Goal: Task Accomplishment & Management: Manage account settings

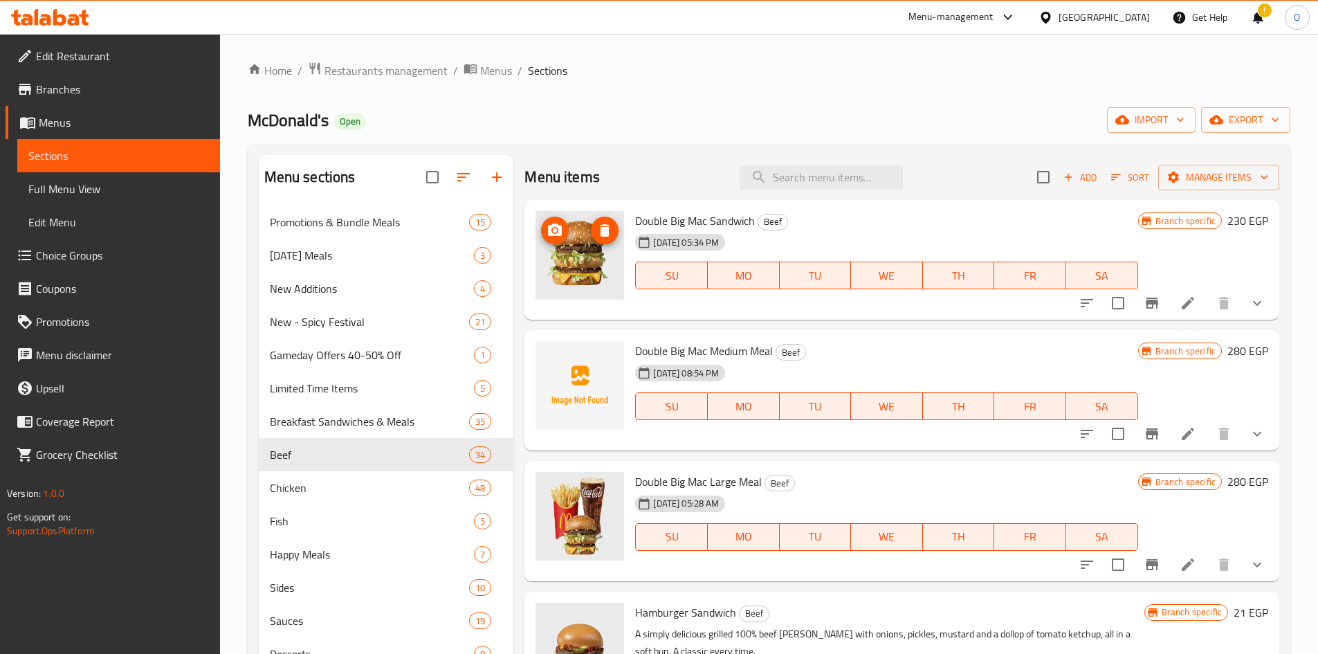
scroll to position [4, 0]
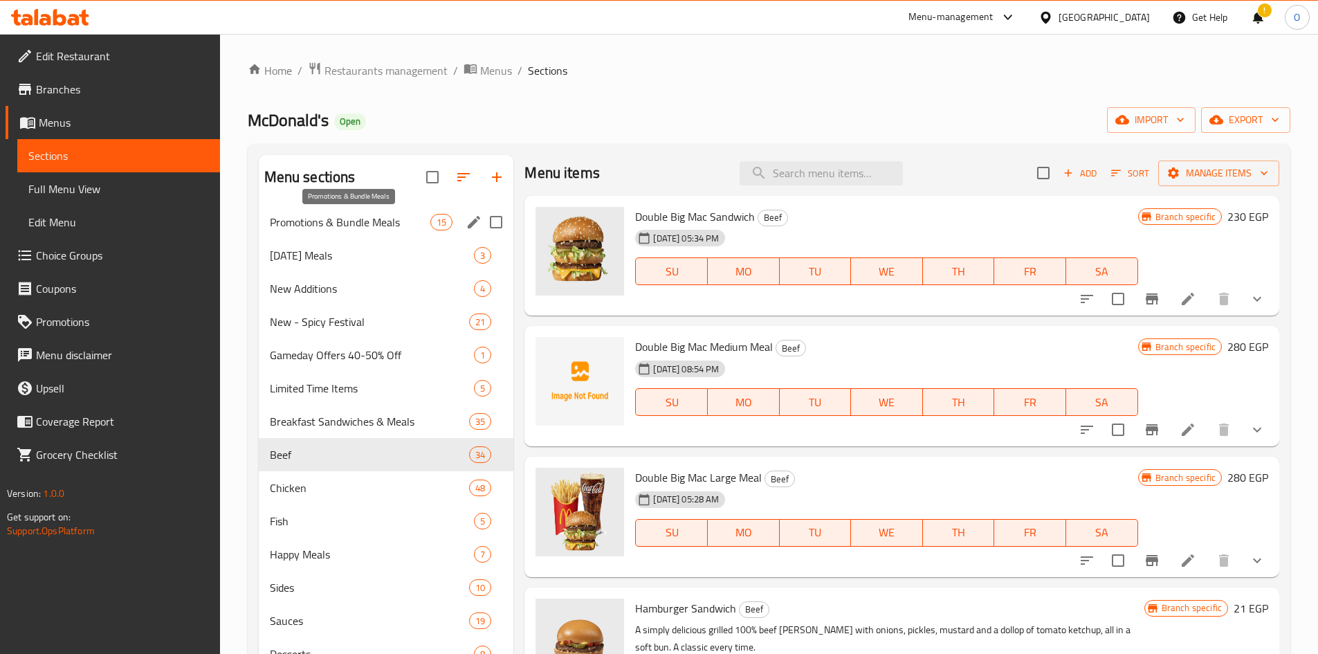
click at [363, 228] on span "Promotions & Bundle Meals" at bounding box center [350, 222] width 161 height 17
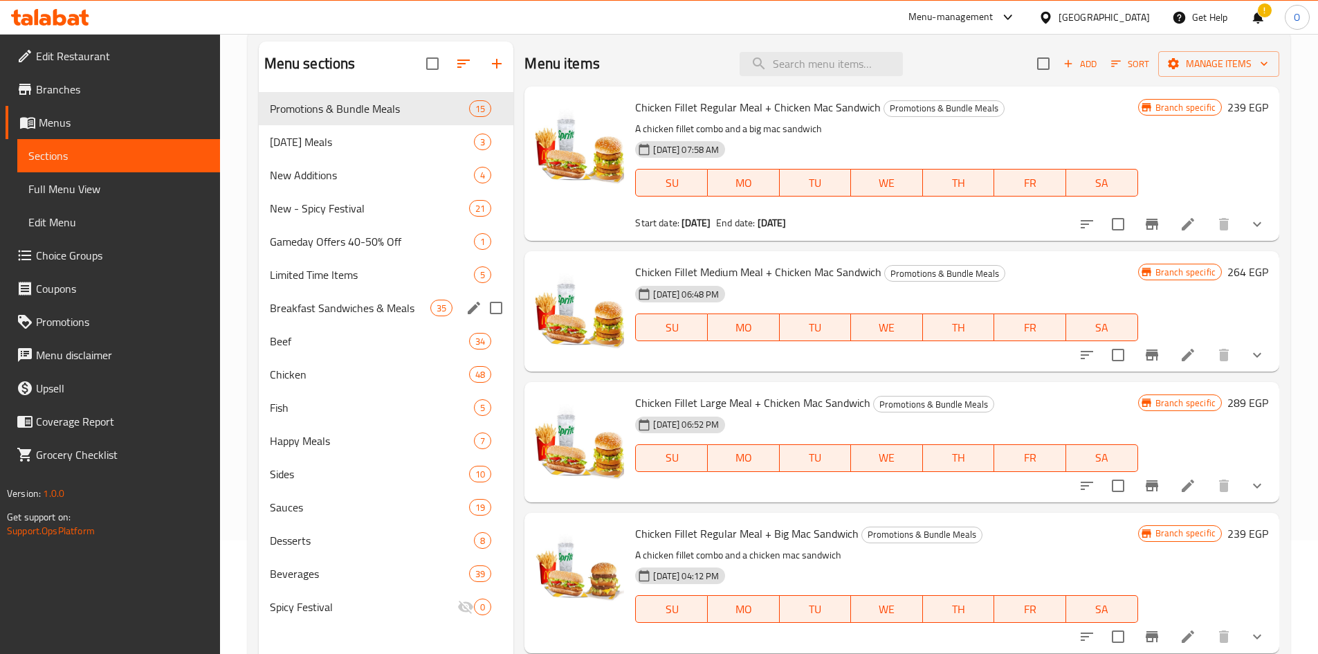
scroll to position [114, 0]
click at [339, 316] on div "Breakfast Sandwiches & Meals 35" at bounding box center [386, 307] width 255 height 33
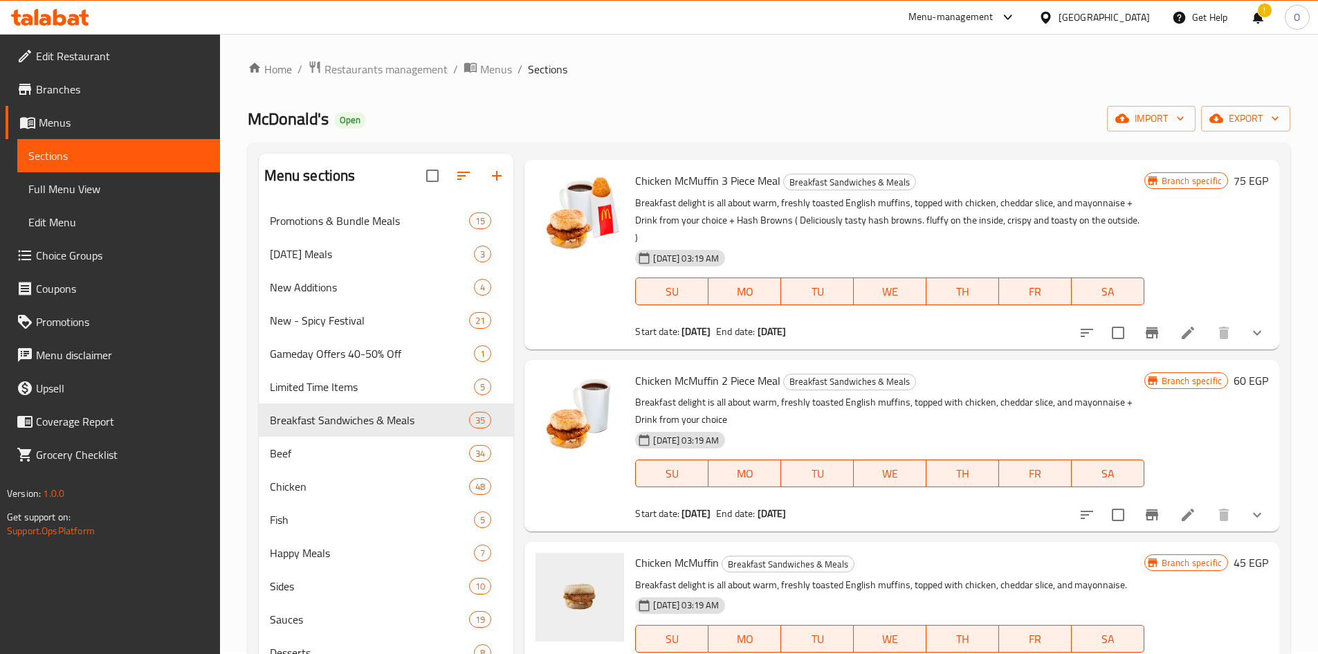
scroll to position [5050, 0]
click at [1193, 523] on li at bounding box center [1188, 515] width 39 height 25
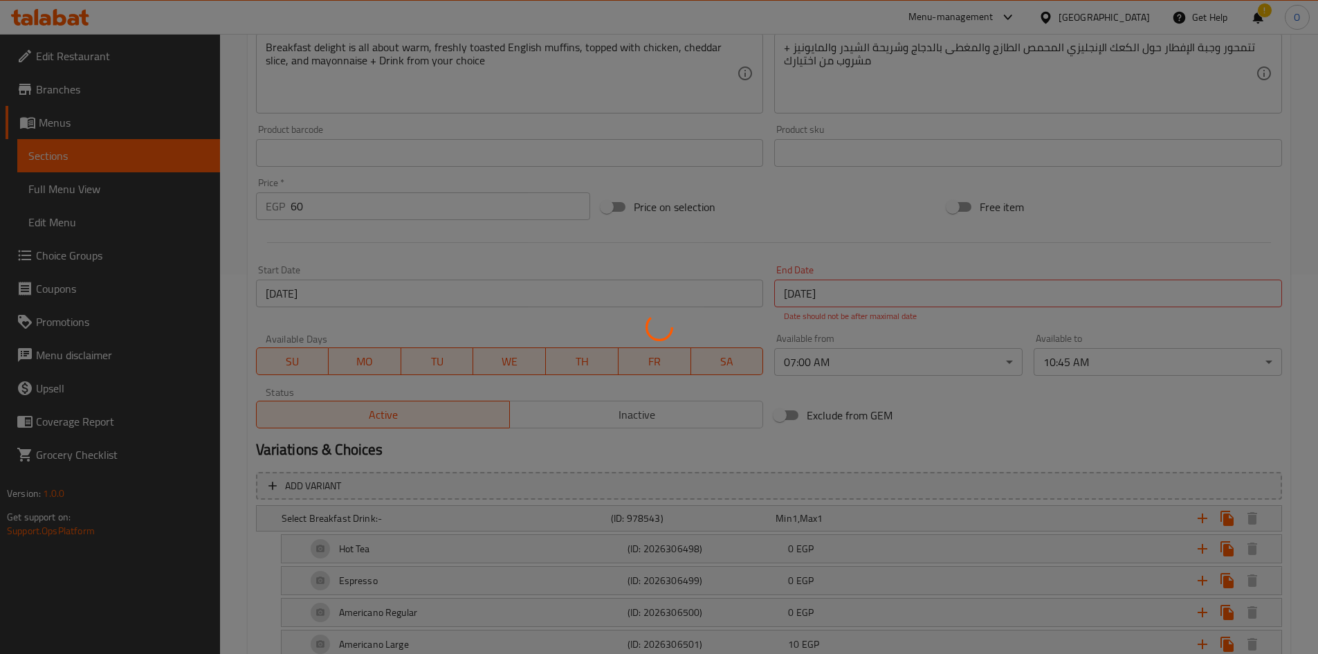
scroll to position [380, 0]
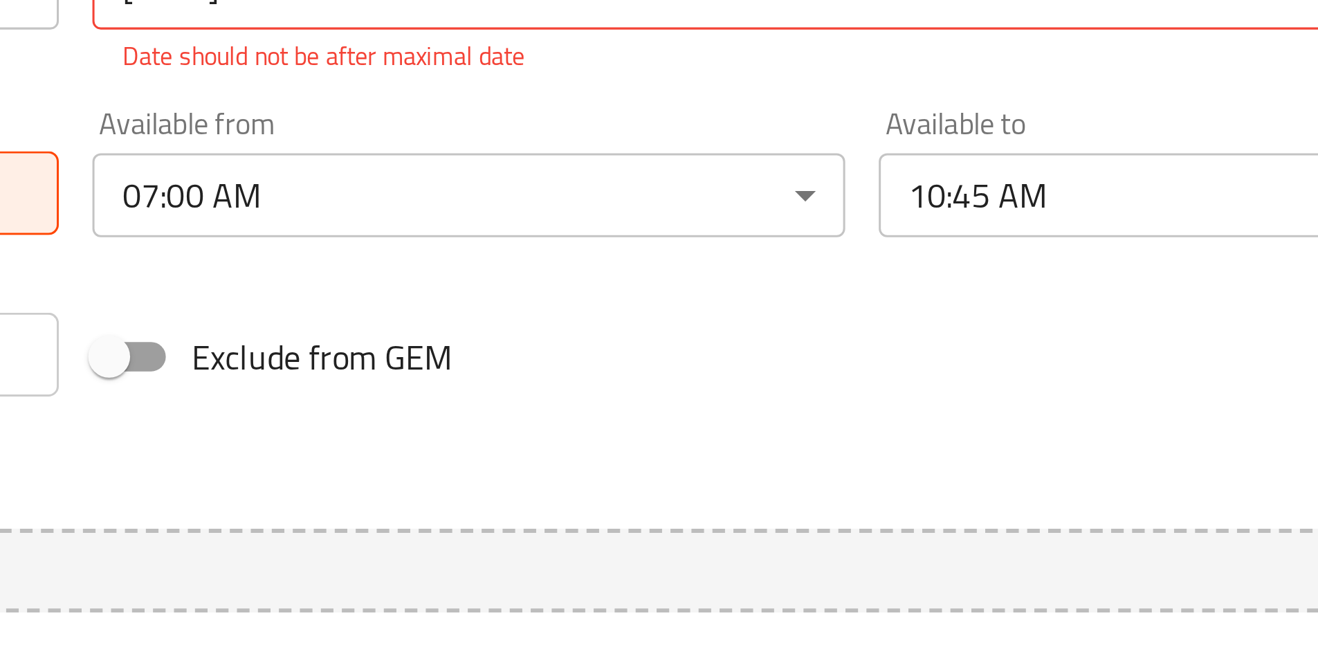
type input "اختر مشروب الإفطار:-"
type input "1"
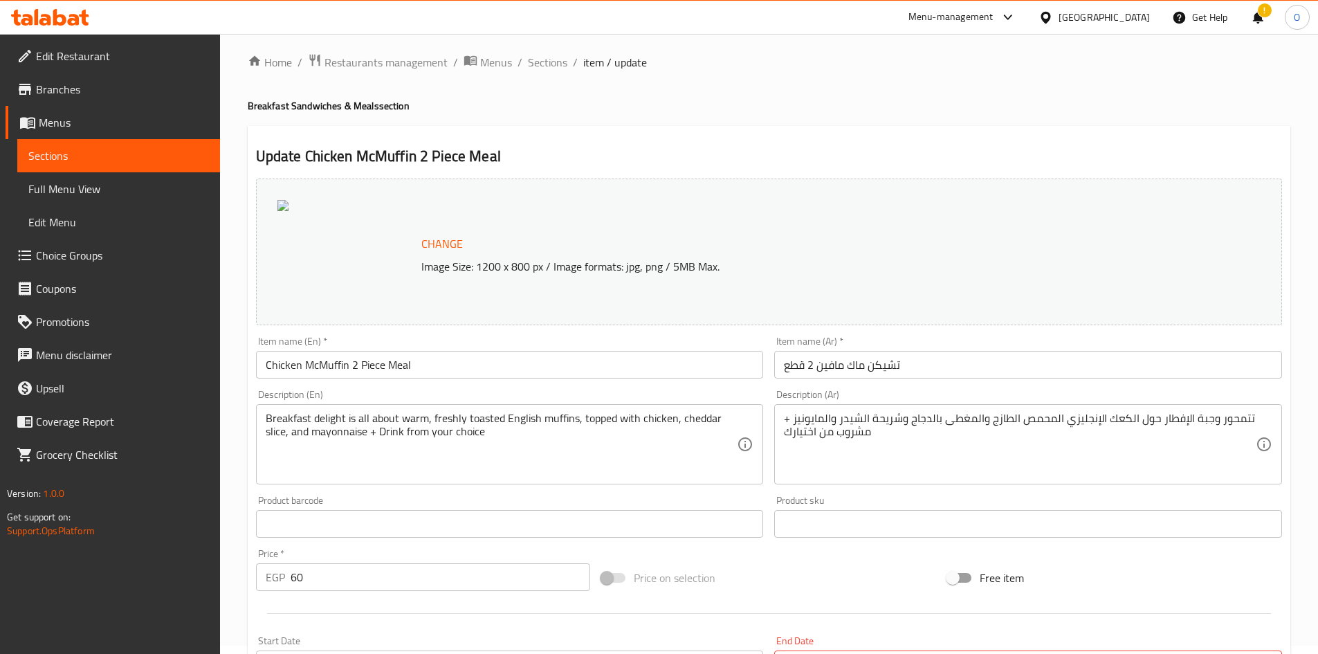
scroll to position [0, 0]
